Goal: Task Accomplishment & Management: Use online tool/utility

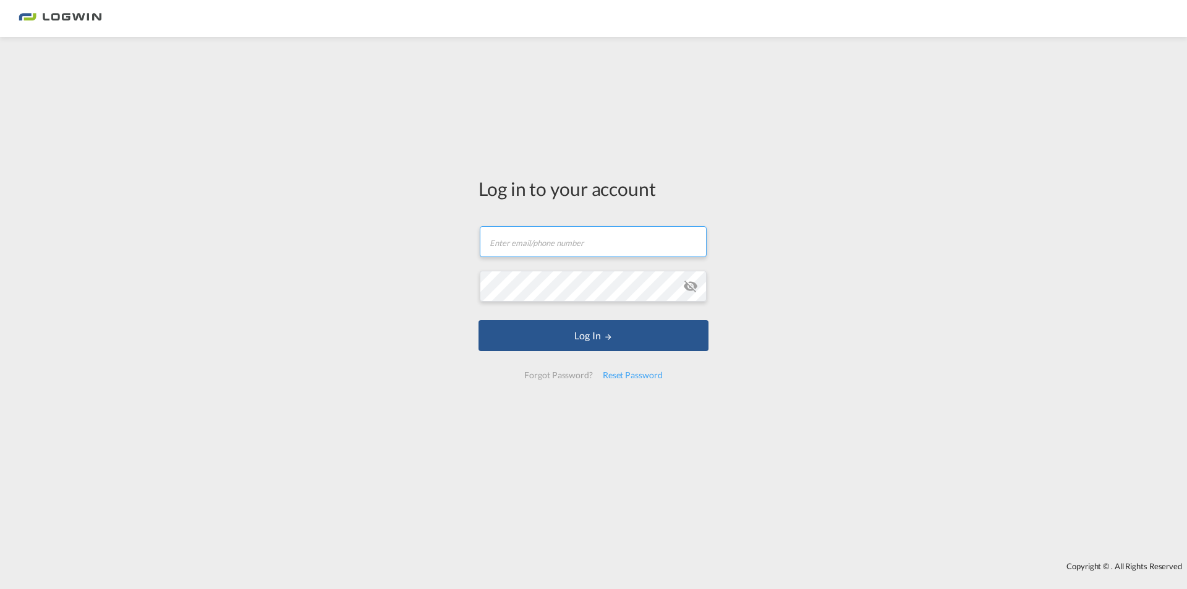
click at [511, 241] on input "text" at bounding box center [593, 241] width 227 height 31
paste input "[PERSON_NAME][EMAIL_ADDRESS][DOMAIN_NAME]"
type input "[PERSON_NAME][EMAIL_ADDRESS][DOMAIN_NAME]"
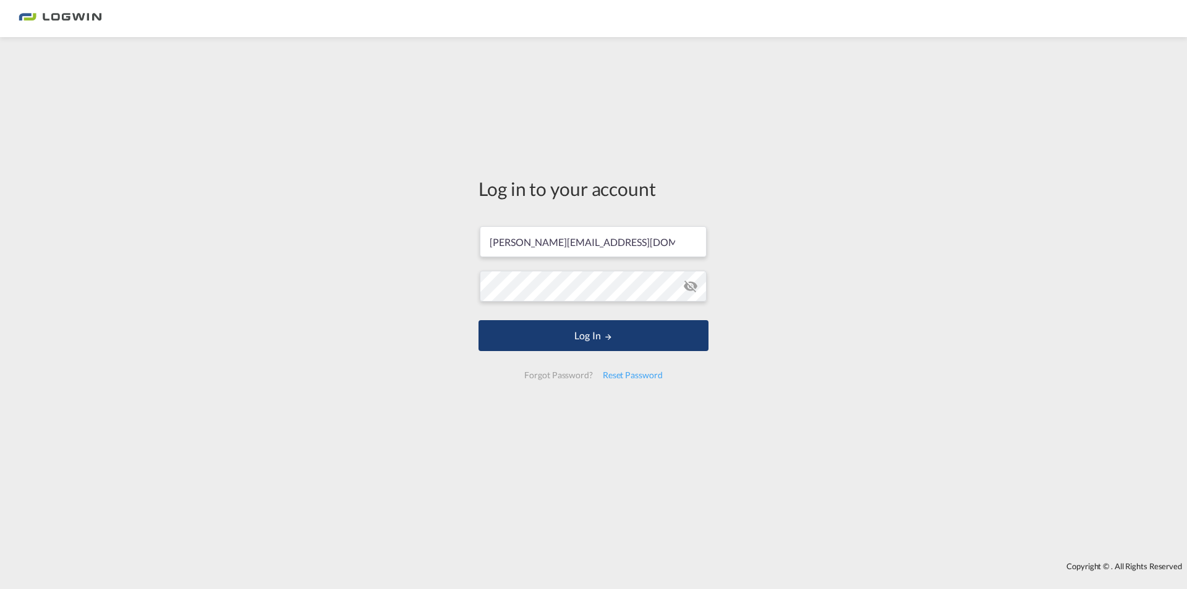
click at [533, 337] on button "Log In" at bounding box center [593, 335] width 230 height 31
